Goal: Information Seeking & Learning: Learn about a topic

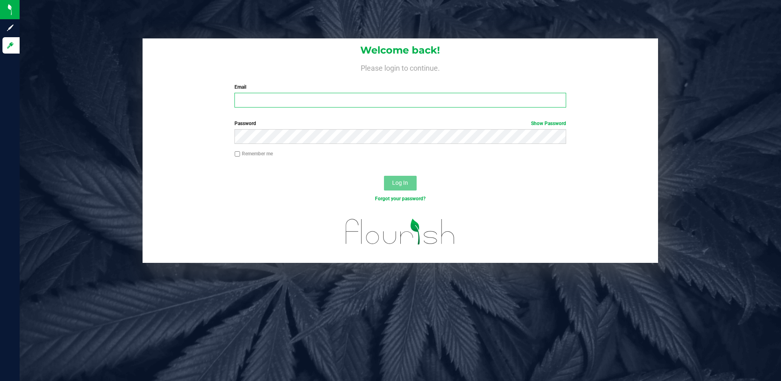
click at [292, 103] on input "Email" at bounding box center [400, 100] width 332 height 15
type input "[EMAIL_ADDRESS][DOMAIN_NAME]"
click at [384, 176] on button "Log In" at bounding box center [400, 183] width 33 height 15
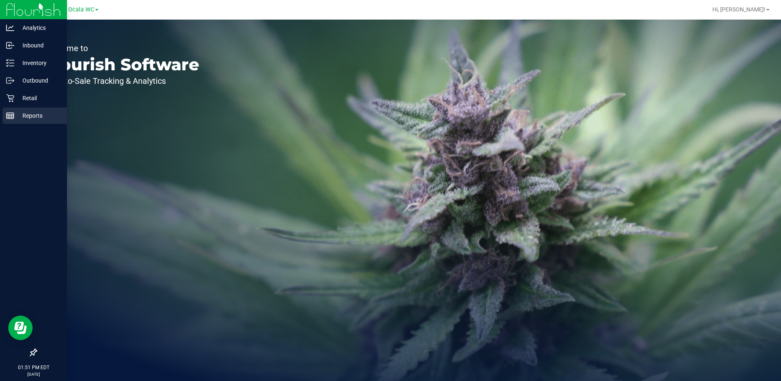
click at [17, 113] on p "Reports" at bounding box center [38, 116] width 49 height 10
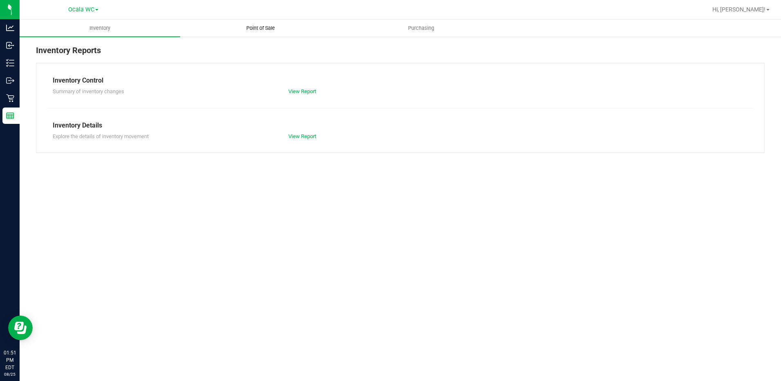
click at [260, 29] on span "Point of Sale" at bounding box center [260, 27] width 51 height 7
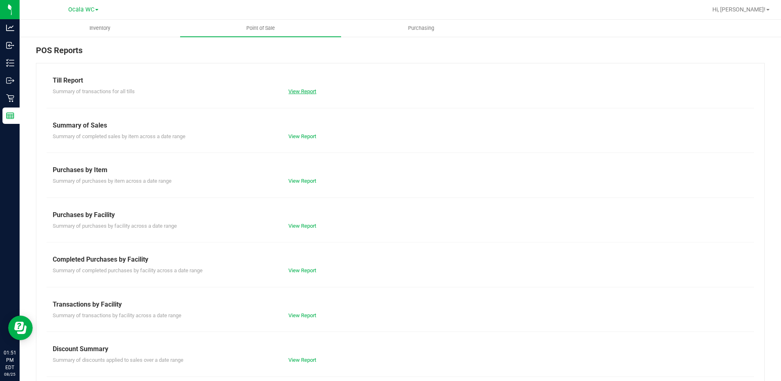
click at [301, 93] on link "View Report" at bounding box center [302, 91] width 28 height 6
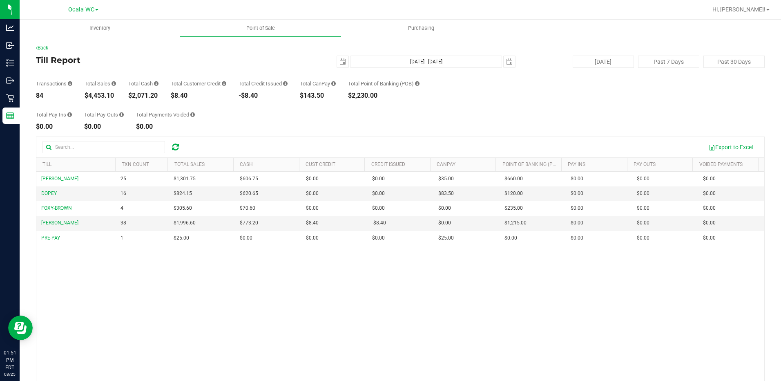
click at [249, 123] on div "Total Pay-Ins $0.00 Total Pay-Outs $0.00 Total Payments Voided $0.00" at bounding box center [400, 114] width 728 height 31
click at [136, 294] on div "[PERSON_NAME] 25 $1,301.75 $606.75 $0.00 $0.00 $0.00 $35.00 $0.00 $660.00 $0.00…" at bounding box center [400, 291] width 728 height 240
